Goal: Task Accomplishment & Management: Manage account settings

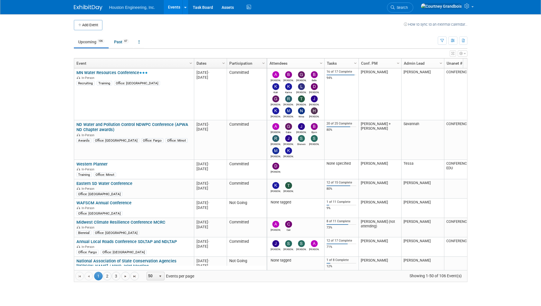
click at [124, 71] on link "MN Water Resources Conference" at bounding box center [111, 72] width 71 height 5
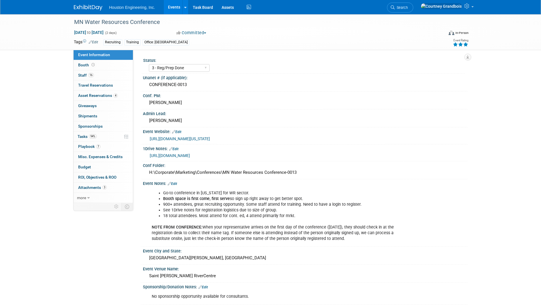
select select "3 - Reg/Prep Done"
select select "Yes"
select select "Water Resources"
click at [179, 155] on link "https://houstoneng-my.sharepoint.com/:x:/p/hjoarnt/EZPoUNBS1itBgNkTAwUWYtwBiS6m…" at bounding box center [170, 155] width 40 height 5
click at [78, 135] on span "Tasks 94%" at bounding box center [87, 136] width 19 height 5
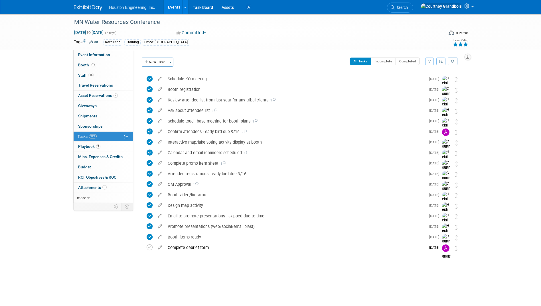
drag, startPoint x: 109, startPoint y: 21, endPoint x: 148, endPoint y: 7, distance: 41.2
click at [110, 20] on div "MN Water Resources Conference" at bounding box center [253, 22] width 363 height 10
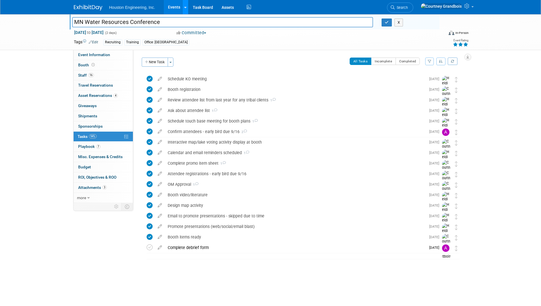
click at [182, 5] on link at bounding box center [185, 7] width 6 height 14
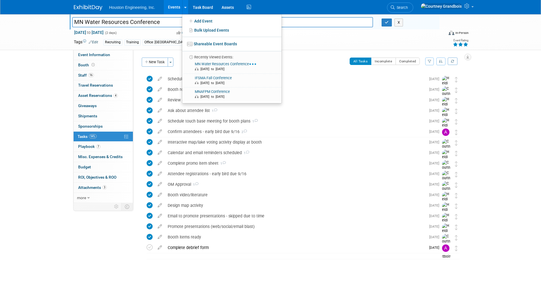
click at [176, 6] on link "Events" at bounding box center [174, 7] width 21 height 14
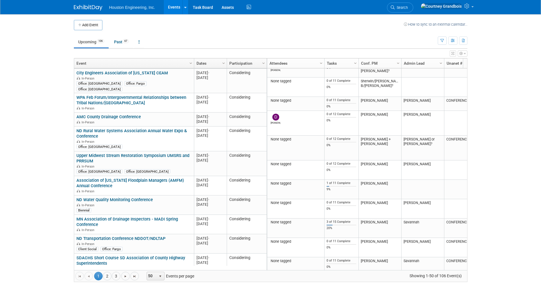
scroll to position [865, 0]
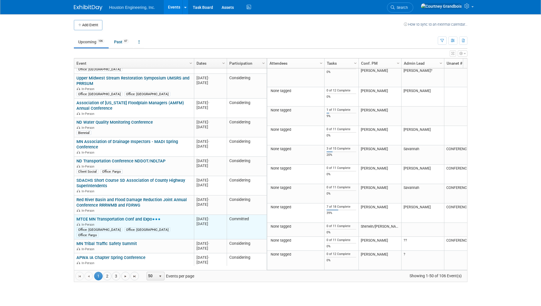
click at [134, 217] on link "MTCE MN Transportation Conf and Expo" at bounding box center [118, 219] width 84 height 5
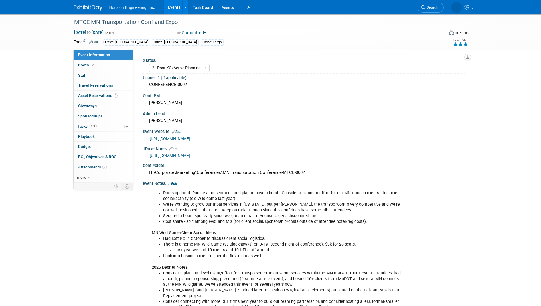
select select "2 - Post KO/Active Planning"
select select "Pending"
select select "Transportation"
click at [95, 120] on link "0 Sponsorships 0" at bounding box center [103, 116] width 59 height 10
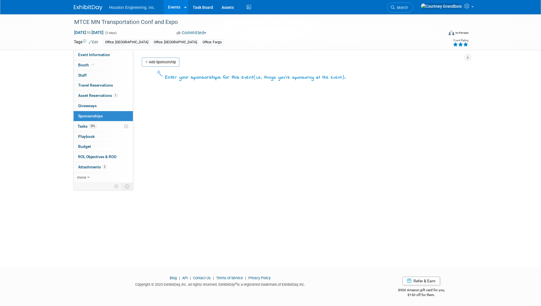
click at [100, 125] on body "Houston Engineering, Inc. Events Add Event Bulk Upload Events Shareable Event B…" at bounding box center [270, 153] width 541 height 306
click at [100, 125] on link "39% Tasks 39%" at bounding box center [103, 127] width 59 height 10
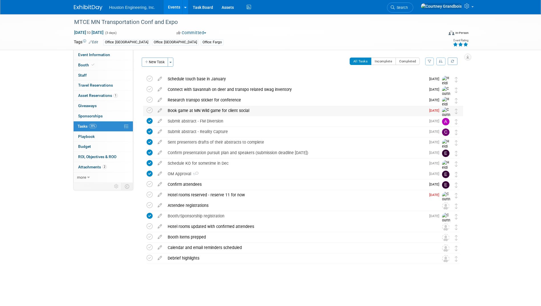
click at [244, 111] on div "Book game at MN Wild game for client social" at bounding box center [295, 111] width 261 height 10
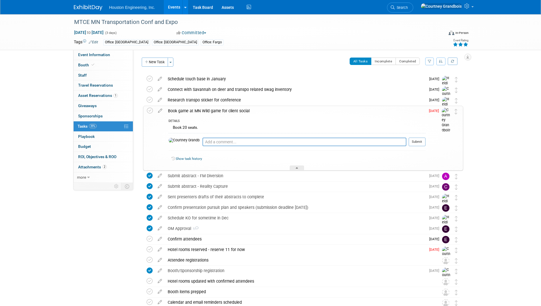
click at [243, 110] on div "Book game at MN Wild game for client social" at bounding box center [295, 111] width 260 height 10
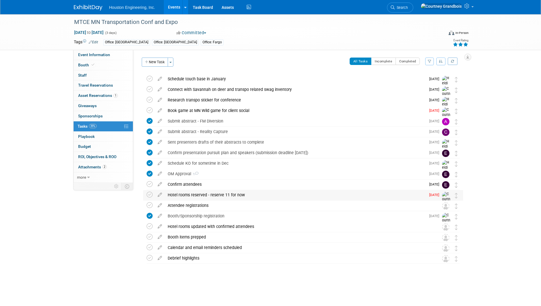
click at [192, 195] on div "Hotel rooms reserved - reserve 11 for now" at bounding box center [295, 195] width 261 height 10
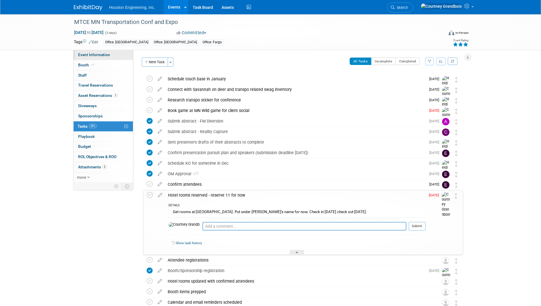
click at [96, 55] on span "Event Information" at bounding box center [94, 54] width 32 height 5
select select "2 - Post KO/Active Planning"
select select "Pending"
select select "Transportation"
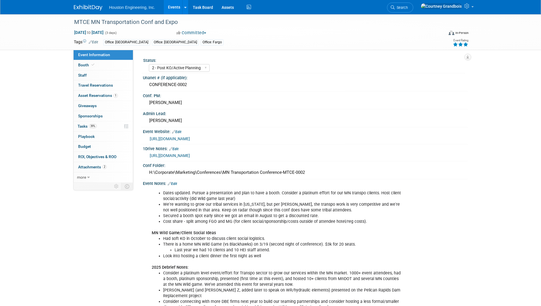
click at [171, 139] on link "[URL][DOMAIN_NAME]" at bounding box center [170, 139] width 40 height 5
click at [101, 94] on span "Asset Reservations 1" at bounding box center [98, 95] width 40 height 5
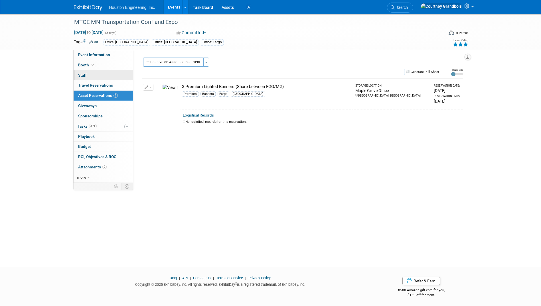
click at [89, 80] on link "0 Staff 0" at bounding box center [103, 75] width 59 height 10
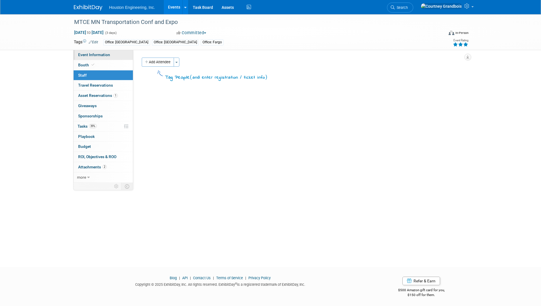
click at [95, 58] on link "Event Information" at bounding box center [103, 55] width 59 height 10
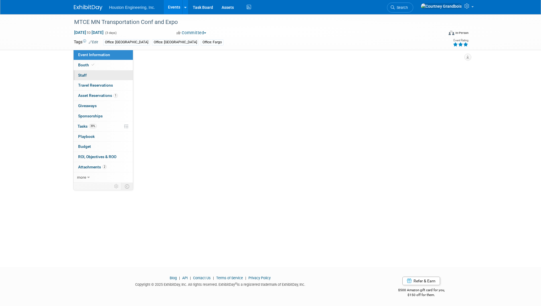
select select "2 - Post KO/Active Planning"
select select "Pending"
select select "Transportation"
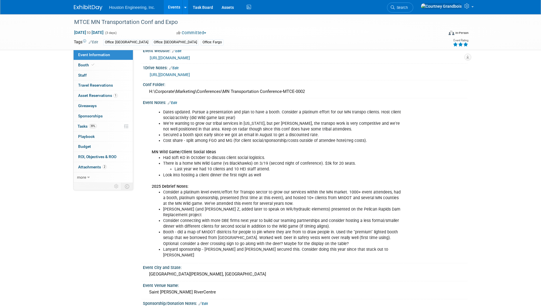
scroll to position [57, 0]
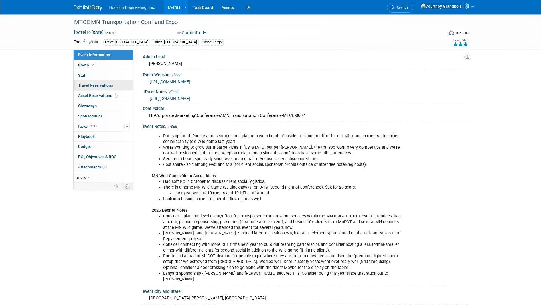
click at [106, 86] on span "Travel Reservations 0" at bounding box center [95, 85] width 35 height 5
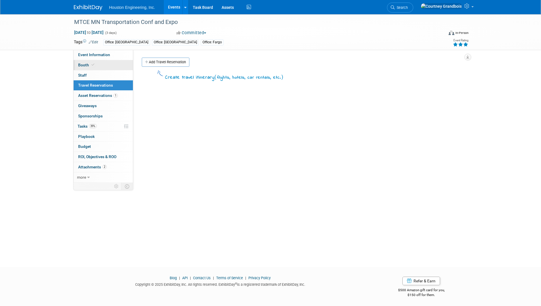
click at [100, 65] on link "Booth" at bounding box center [103, 65] width 59 height 10
select select "Yes"
select select "Maple Grove"
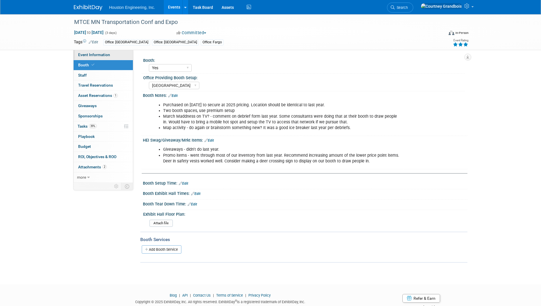
click at [100, 57] on link "Event Information" at bounding box center [103, 55] width 59 height 10
select select "2 - Post KO/Active Planning"
select select "Pending"
select select "Transportation"
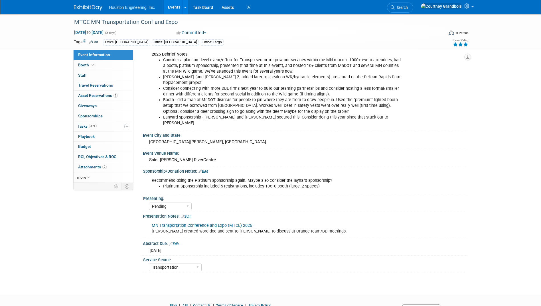
scroll to position [230, 0]
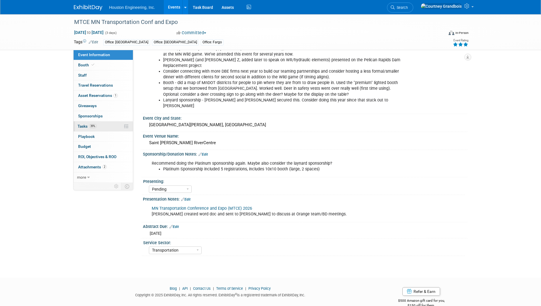
click at [86, 123] on link "39% Tasks 39%" at bounding box center [103, 127] width 59 height 10
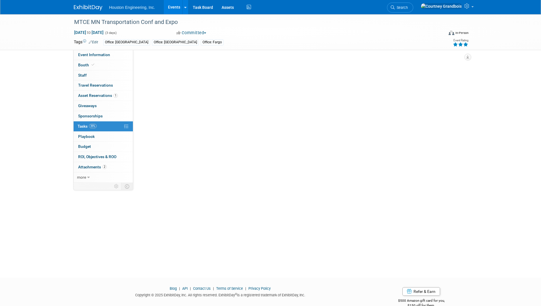
scroll to position [0, 0]
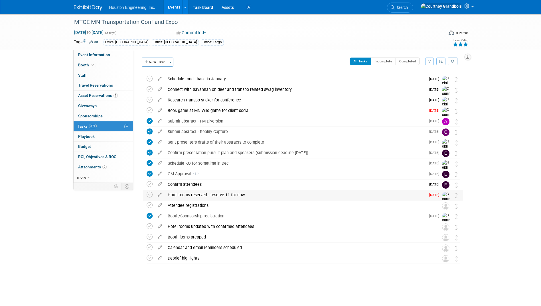
click at [230, 193] on div "Hotel rooms reserved - reserve 11 for now" at bounding box center [295, 195] width 261 height 10
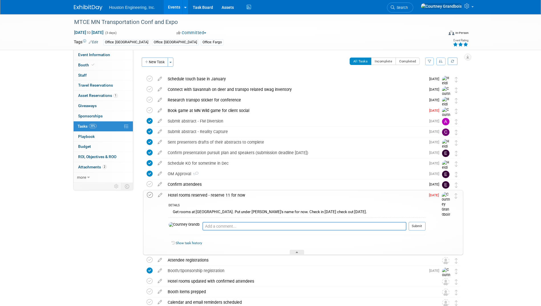
click at [149, 198] on icon at bounding box center [150, 195] width 6 height 6
click at [208, 195] on div "Hotel rooms reserved - reserve 11 for now" at bounding box center [295, 196] width 260 height 10
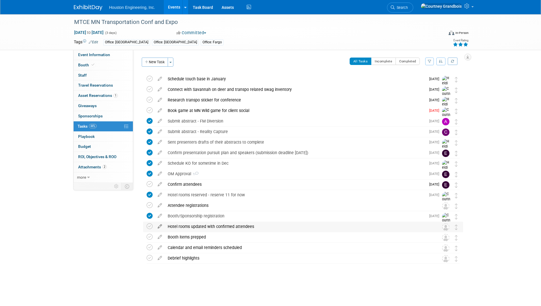
click at [161, 228] on icon at bounding box center [160, 225] width 10 height 7
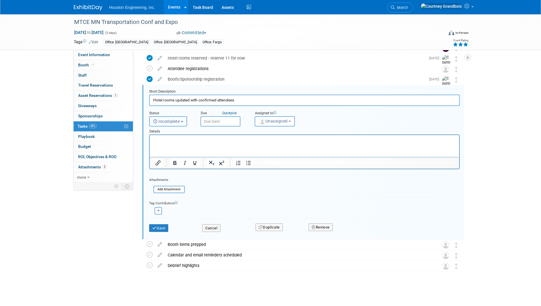
drag, startPoint x: 173, startPoint y: 119, endPoint x: 220, endPoint y: 122, distance: 46.9
click at [220, 122] on div "Status <i class="far fa-clock" style="padding: 6px 4px 6px 1px;"></i> Incomplet…" at bounding box center [304, 116] width 319 height 21
click at [231, 119] on input "text" at bounding box center [221, 121] width 40 height 10
click at [280, 133] on icon at bounding box center [282, 134] width 4 height 4
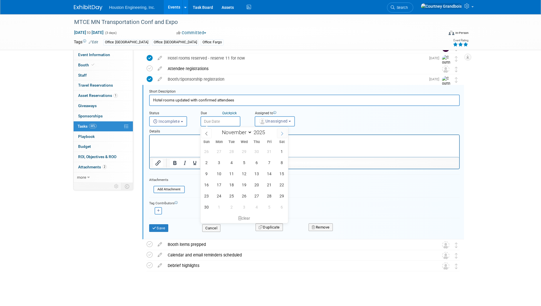
select select "11"
click at [281, 175] on span "20" at bounding box center [281, 173] width 11 height 11
type input "Dec 20, 2025"
click at [294, 127] on div "Details" at bounding box center [304, 131] width 311 height 8
click at [286, 120] on span "Unassigned" at bounding box center [273, 121] width 29 height 5
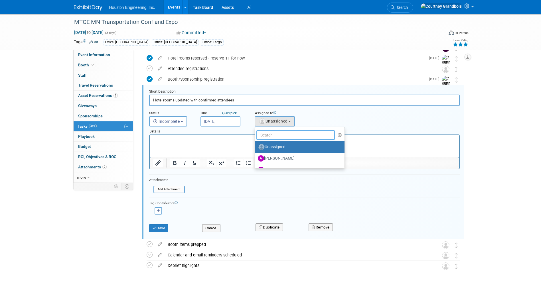
click at [289, 136] on input "text" at bounding box center [295, 135] width 79 height 10
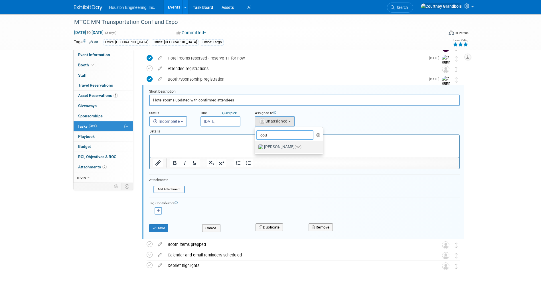
type input "cou"
click at [289, 148] on label "Courtney Grandbois (me)" at bounding box center [288, 147] width 60 height 9
click at [256, 148] on input "Courtney Grandbois (me)" at bounding box center [254, 147] width 4 height 4
select select "60f40a7f-77ae-4a37-bf03-cdfd13c17c6d"
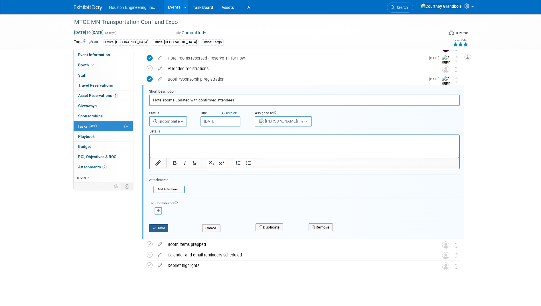
click at [157, 228] on button "Save" at bounding box center [158, 228] width 19 height 8
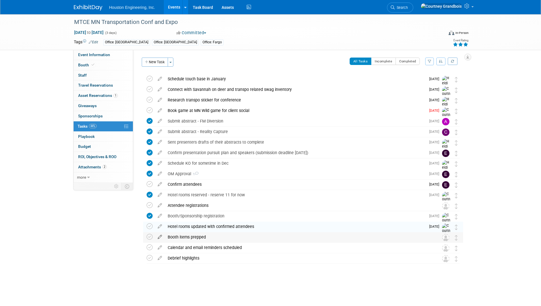
click at [157, 237] on icon at bounding box center [160, 235] width 10 height 7
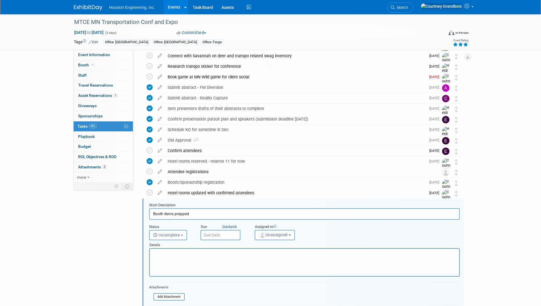
scroll to position [137, 0]
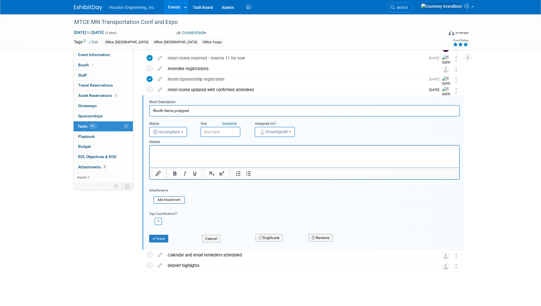
click at [189, 136] on div "Status <i class="far fa-clock" style="padding: 6px 4px 6px 1px;"></i> Incomplet…" at bounding box center [170, 128] width 51 height 18
click at [224, 132] on input "text" at bounding box center [221, 132] width 40 height 10
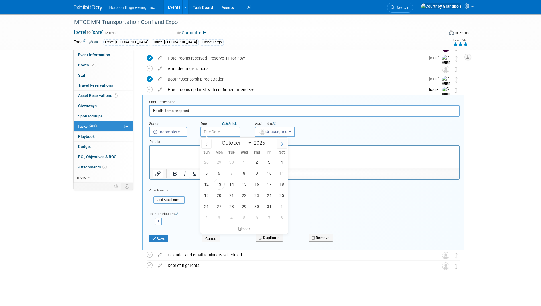
click at [279, 145] on span at bounding box center [282, 144] width 10 height 10
select select "11"
click at [279, 145] on span at bounding box center [282, 144] width 10 height 10
type input "2026"
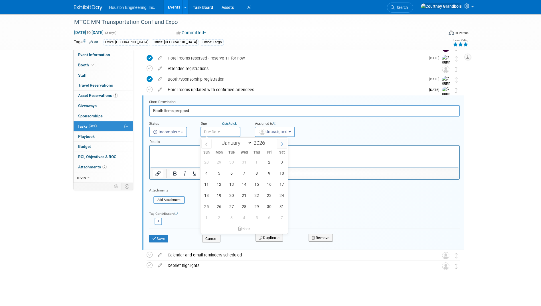
click at [279, 145] on span at bounding box center [282, 144] width 10 height 10
select select "2"
click at [267, 173] on span "13" at bounding box center [269, 173] width 11 height 11
type input "Mar 13, 2026"
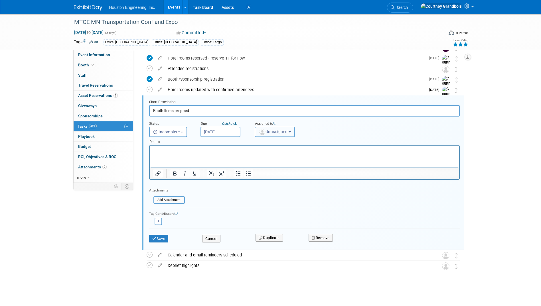
click at [277, 130] on span "Unassigned" at bounding box center [273, 132] width 29 height 5
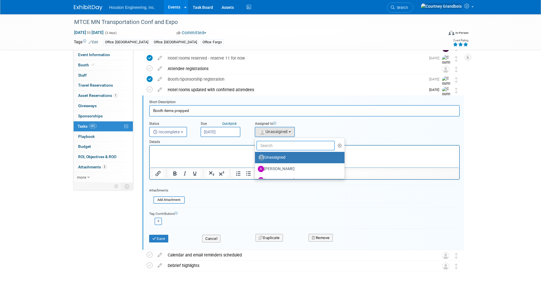
click at [278, 143] on input "text" at bounding box center [295, 146] width 79 height 10
type input "cou"
click at [281, 155] on label "Courtney Grandbois (me)" at bounding box center [288, 157] width 60 height 9
click at [256, 155] on input "Courtney Grandbois (me)" at bounding box center [254, 157] width 4 height 4
select select "60f40a7f-77ae-4a37-bf03-cdfd13c17c6d"
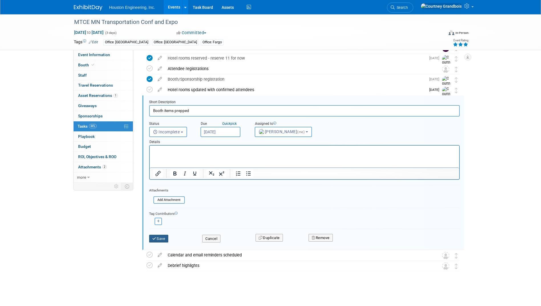
click at [167, 239] on button "Save" at bounding box center [158, 239] width 19 height 8
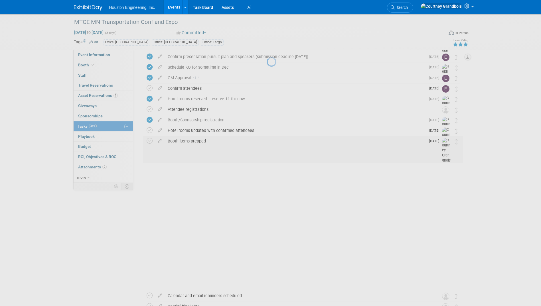
scroll to position [0, 0]
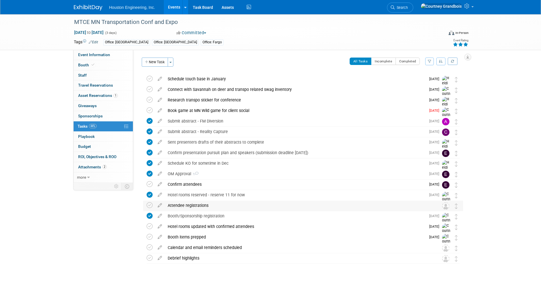
click at [167, 206] on div "Attendee registrations" at bounding box center [298, 206] width 266 height 10
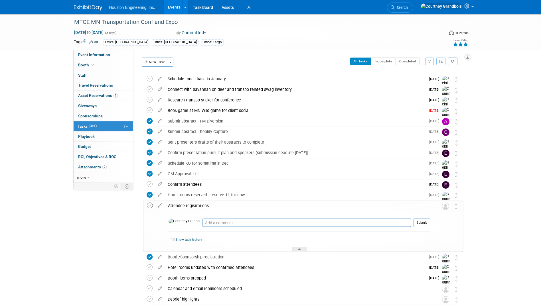
click at [152, 205] on icon at bounding box center [150, 206] width 6 height 6
click at [165, 206] on icon at bounding box center [160, 204] width 10 height 7
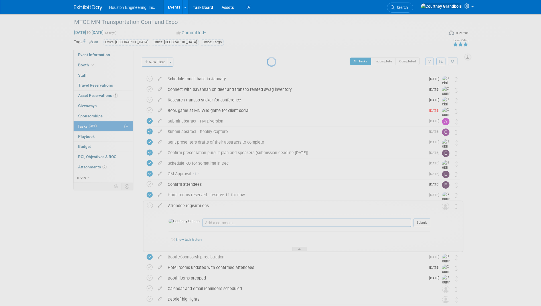
click at [267, 205] on div at bounding box center [271, 153] width 8 height 306
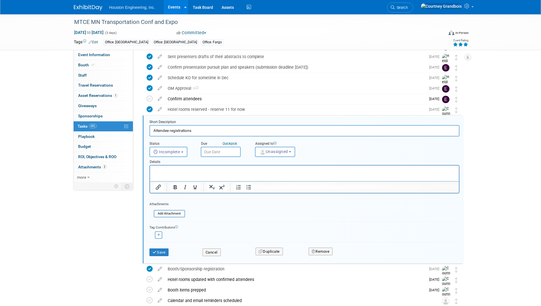
scroll to position [118, 0]
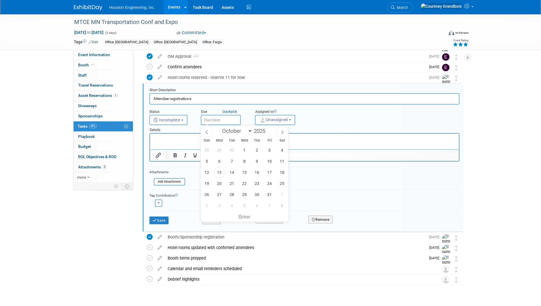
click at [223, 116] on input "text" at bounding box center [221, 120] width 40 height 10
click at [285, 134] on span at bounding box center [282, 132] width 10 height 10
select select "10"
click at [270, 194] on span "28" at bounding box center [269, 194] width 11 height 11
type input "Nov 28, 2025"
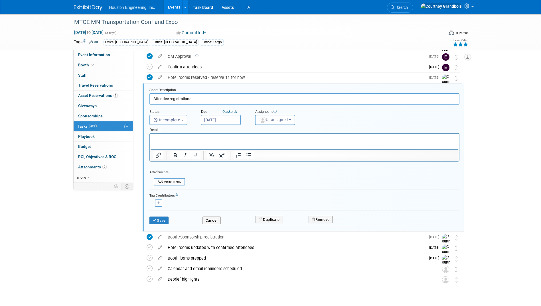
click at [267, 114] on div "Assigned to" at bounding box center [290, 112] width 71 height 5
click at [267, 117] on button "Unassigned" at bounding box center [275, 120] width 41 height 10
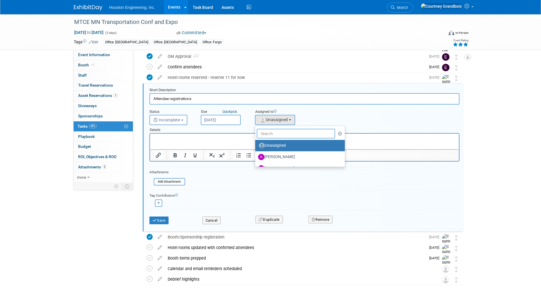
click at [268, 136] on input "text" at bounding box center [296, 134] width 79 height 10
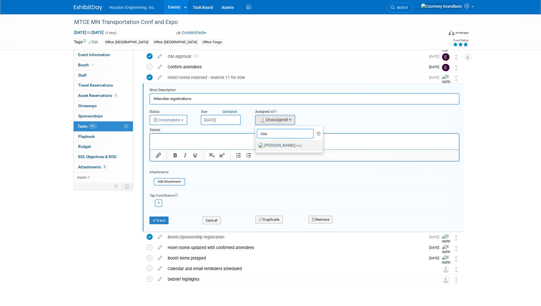
type input "cou"
click at [278, 147] on label "Courtney Grandbois (me)" at bounding box center [288, 145] width 60 height 9
click at [256, 147] on input "Courtney Grandbois (me)" at bounding box center [254, 145] width 4 height 4
select select "60f40a7f-77ae-4a37-bf03-cdfd13c17c6d"
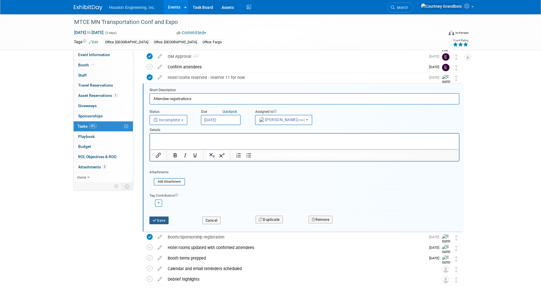
click at [165, 222] on button "Save" at bounding box center [158, 221] width 19 height 8
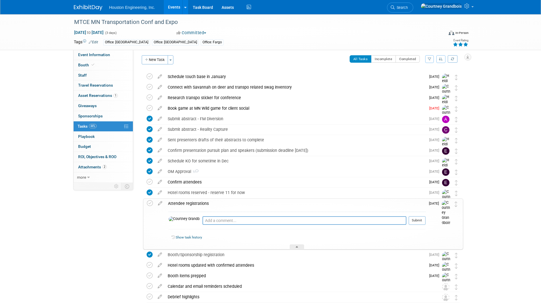
scroll to position [0, 0]
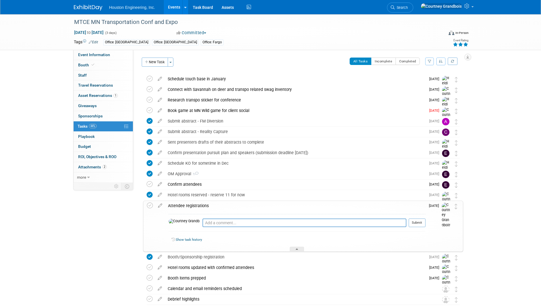
click at [174, 6] on link "Events" at bounding box center [174, 7] width 21 height 14
